Goal: Communication & Community: Share content

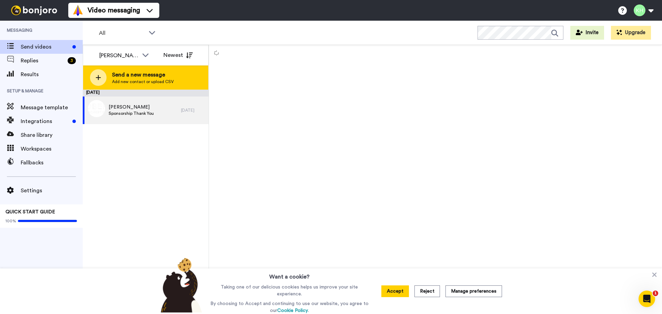
click at [100, 78] on icon at bounding box center [99, 77] width 6 height 6
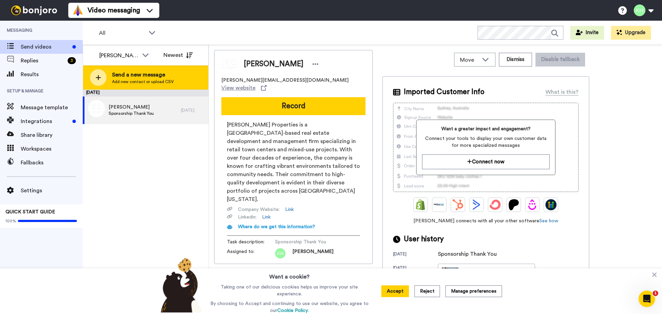
click at [96, 72] on div at bounding box center [98, 77] width 17 height 17
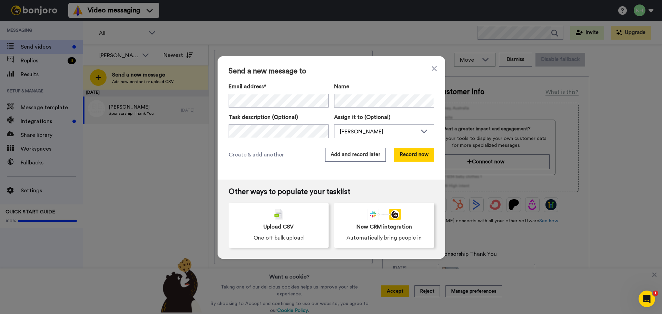
click at [346, 80] on div "Send a new message to Email address* No search result for ‘ [EMAIL_ADDRESS][DOM…" at bounding box center [332, 117] width 228 height 123
click at [367, 158] on button "Add and record later" at bounding box center [355, 155] width 61 height 14
